Goal: Task Accomplishment & Management: Use online tool/utility

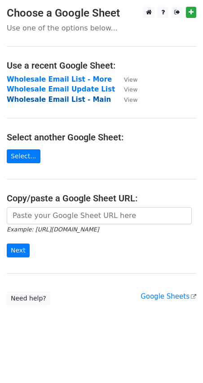
click at [33, 100] on strong "Wholesale Email List - Main" at bounding box center [59, 100] width 104 height 8
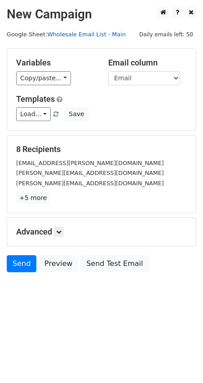
click at [75, 32] on link "Wholesale Email List - Main" at bounding box center [86, 34] width 79 height 7
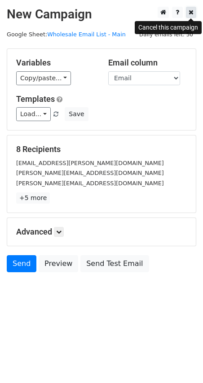
click at [192, 13] on icon at bounding box center [191, 12] width 5 height 6
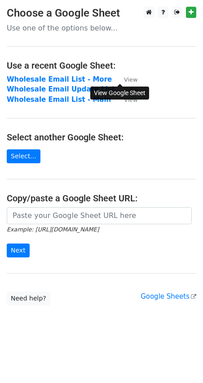
click at [126, 79] on small "View" at bounding box center [130, 79] width 13 height 7
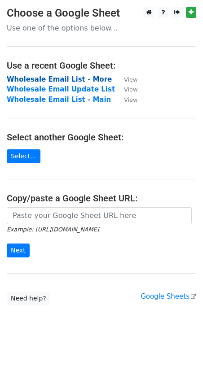
click at [80, 79] on strong "Wholesale Email List - More" at bounding box center [59, 79] width 105 height 8
